Goal: Information Seeking & Learning: Learn about a topic

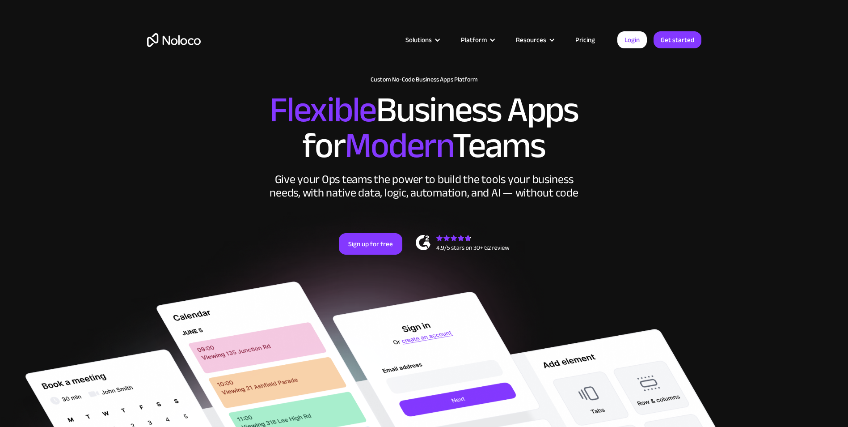
click at [583, 36] on link "Pricing" at bounding box center [585, 40] width 42 height 12
